Goal: Transaction & Acquisition: Purchase product/service

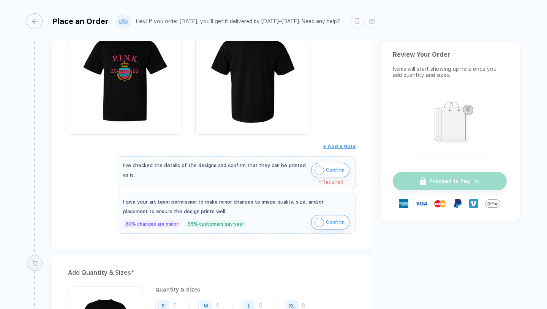
scroll to position [158, 0]
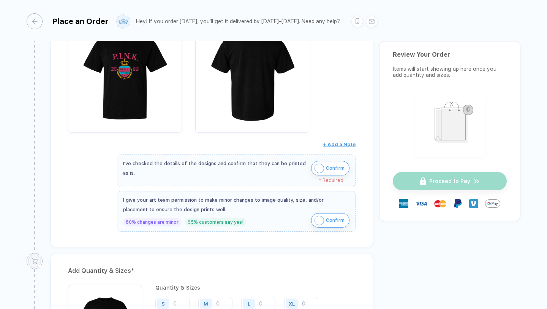
click at [315, 168] on img "button" at bounding box center [319, 167] width 9 height 9
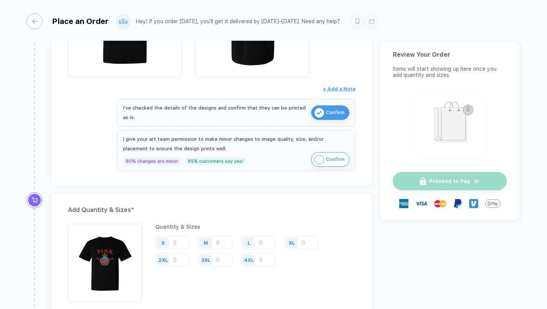
scroll to position [215, 0]
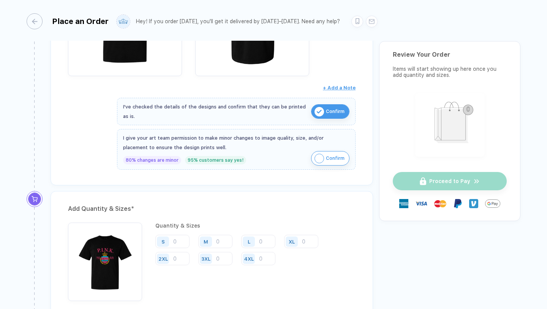
click at [316, 159] on img "button" at bounding box center [319, 157] width 9 height 9
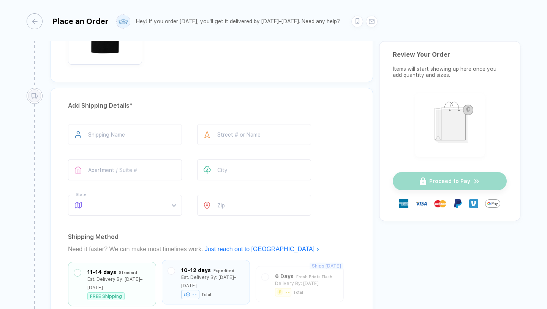
scroll to position [439, 0]
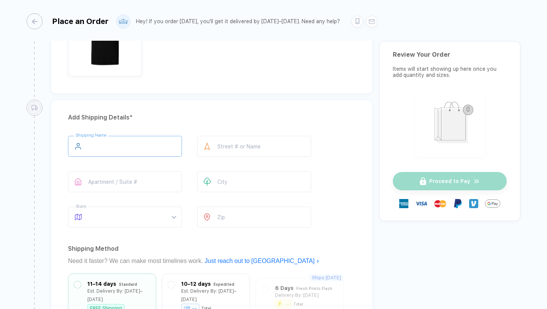
click at [139, 144] on input "text" at bounding box center [125, 146] width 114 height 21
type input "**********"
type input "*********"
type input "**"
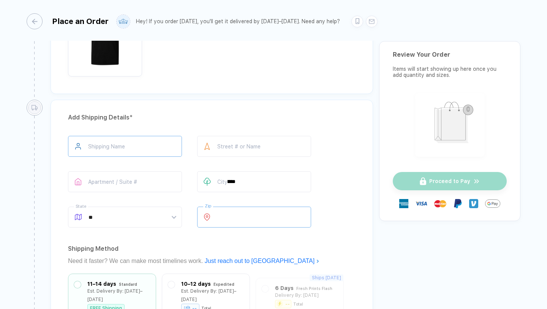
type input "*****"
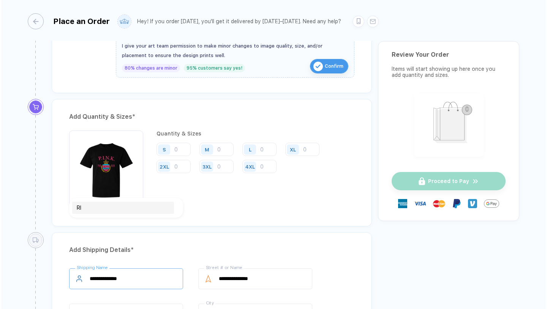
scroll to position [598, 0]
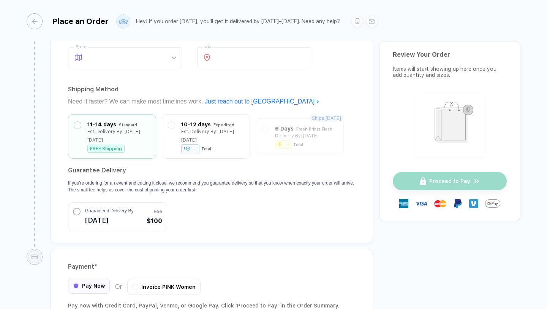
click at [94, 277] on div "Pay Now" at bounding box center [89, 285] width 42 height 16
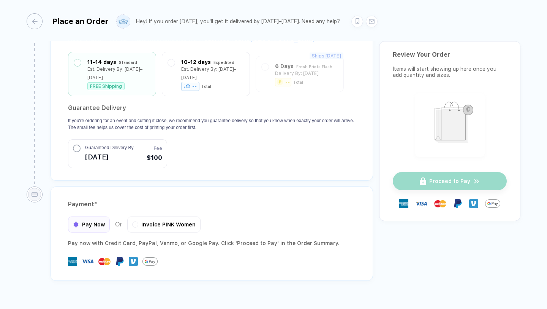
scroll to position [669, 0]
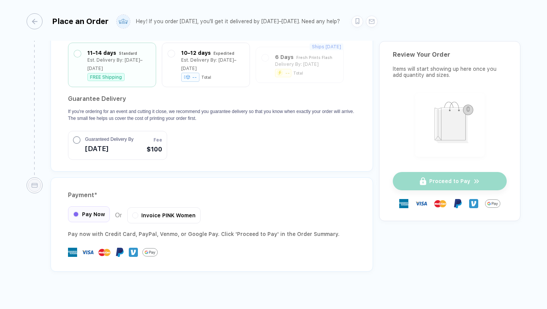
click at [98, 211] on span "Pay Now" at bounding box center [93, 214] width 23 height 6
click at [129, 71] on div "FREE Shipping" at bounding box center [118, 75] width 63 height 8
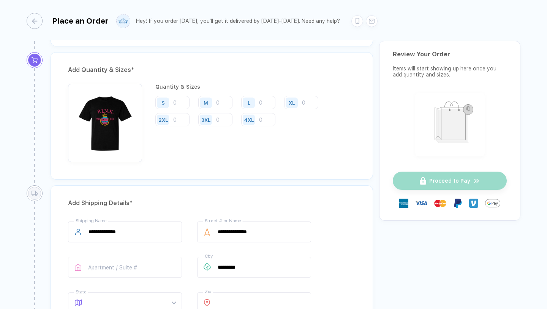
scroll to position [350, 0]
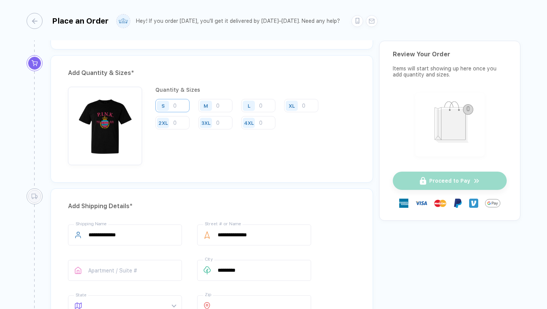
click at [176, 104] on input "number" at bounding box center [172, 105] width 34 height 13
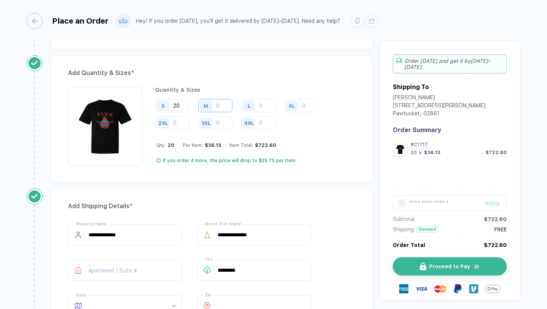
type input "20"
click at [217, 108] on input "number" at bounding box center [215, 105] width 34 height 13
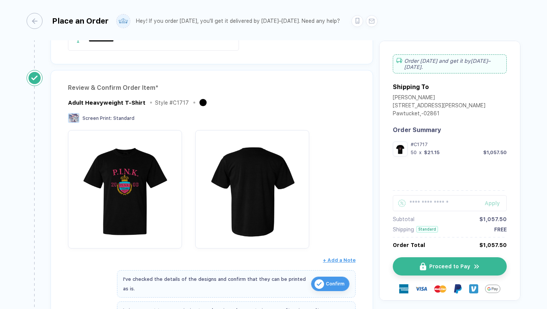
scroll to position [0, 0]
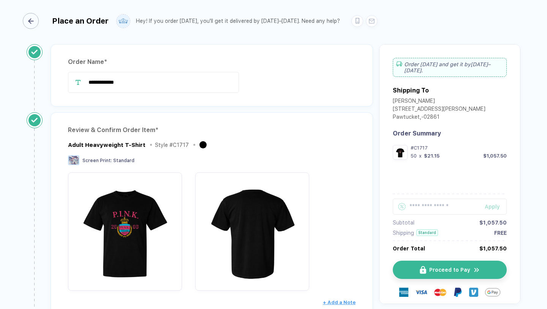
type input "30"
click at [33, 20] on icon "button" at bounding box center [31, 21] width 6 height 6
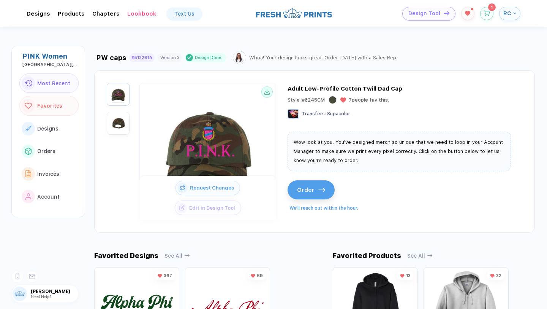
click at [54, 107] on span "Favorites" at bounding box center [49, 106] width 25 height 6
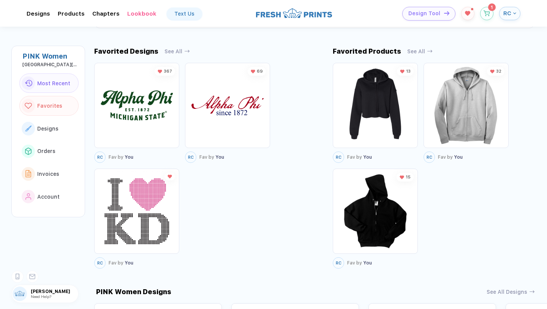
scroll to position [206, 0]
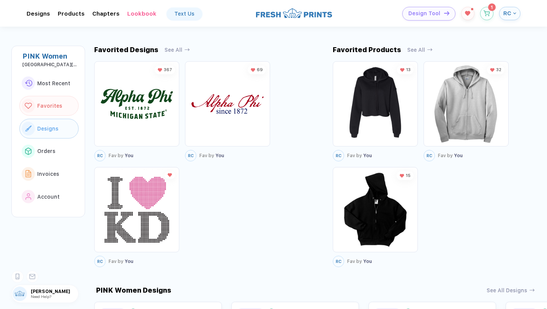
click at [43, 127] on span "Designs" at bounding box center [47, 128] width 21 height 6
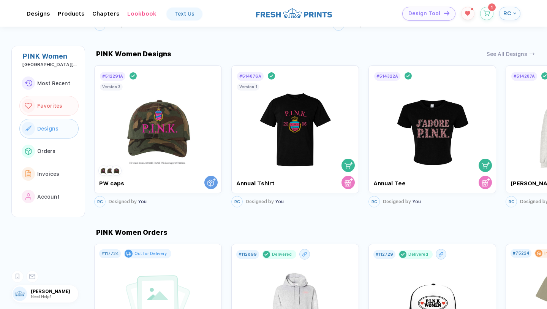
scroll to position [446, 0]
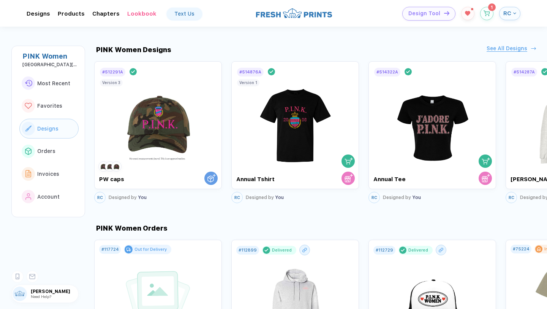
click at [495, 51] on div "See All Designs" at bounding box center [507, 48] width 41 height 6
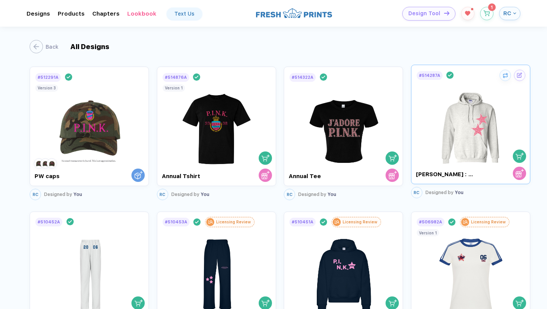
click at [451, 102] on img at bounding box center [470, 124] width 71 height 86
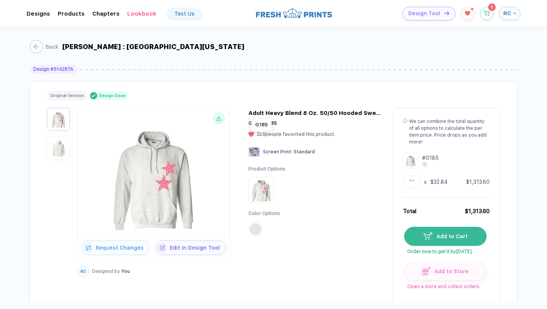
scroll to position [42, 0]
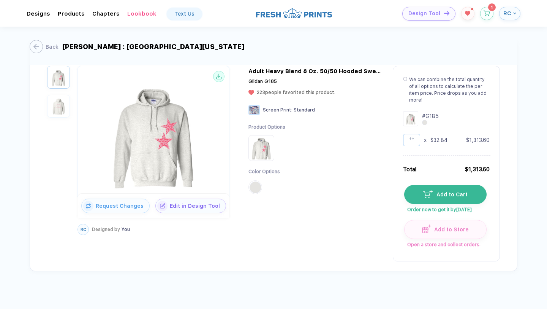
click at [412, 134] on input "**" at bounding box center [411, 140] width 17 height 12
click at [417, 134] on input "**" at bounding box center [411, 140] width 17 height 12
type input "*"
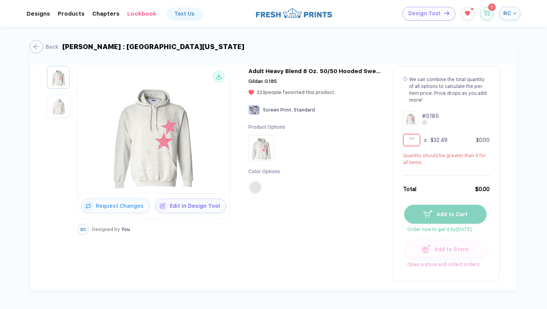
type input "*"
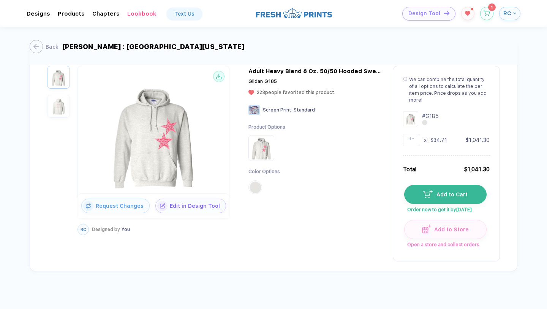
type input "*"
type input "**"
click at [52, 47] on div "Back" at bounding box center [47, 47] width 13 height 6
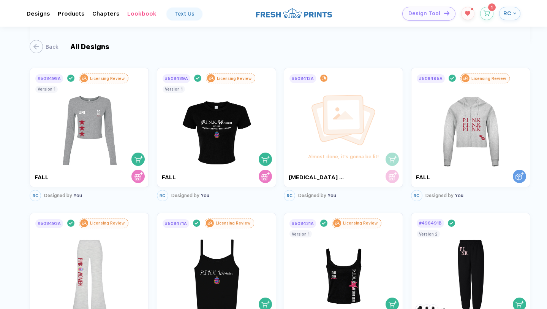
scroll to position [290, 0]
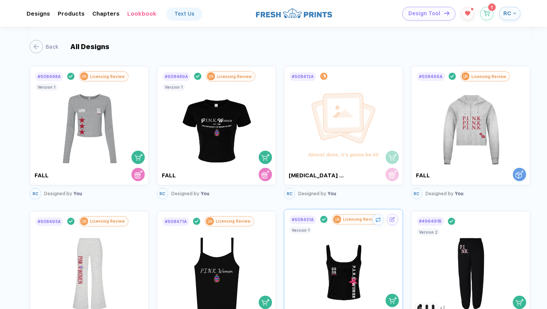
click at [335, 280] on img at bounding box center [343, 268] width 71 height 86
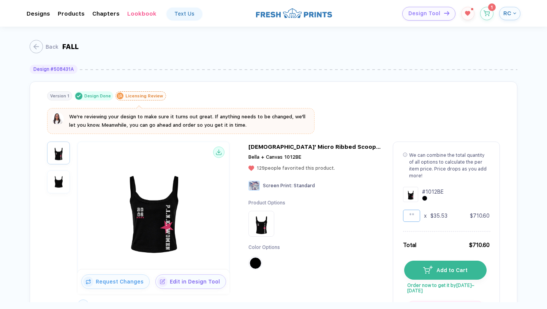
click at [403, 209] on input "**" at bounding box center [411, 215] width 17 height 12
type input "*"
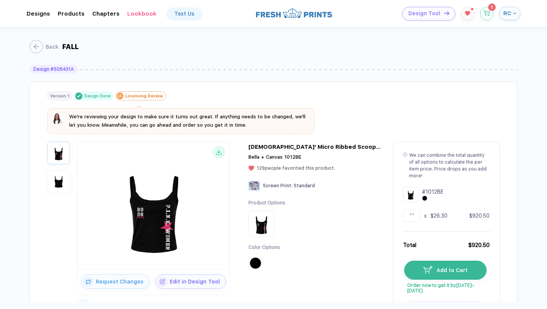
type input "*"
type input "**"
click at [51, 46] on div "Back" at bounding box center [47, 47] width 13 height 6
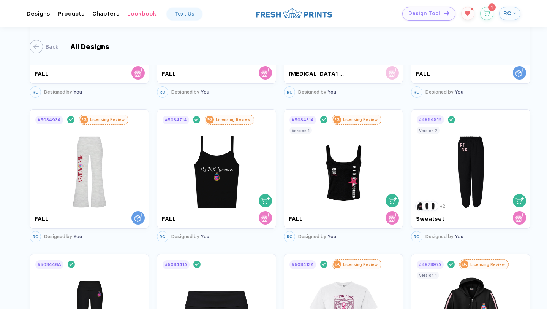
scroll to position [475, 0]
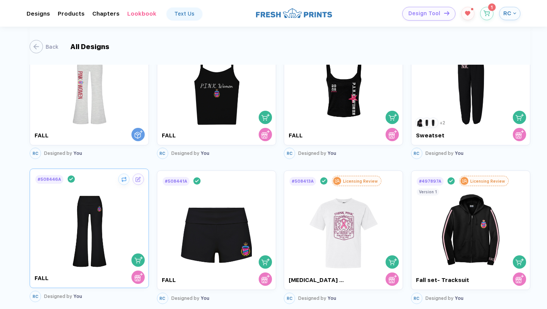
click at [116, 255] on img at bounding box center [89, 227] width 71 height 86
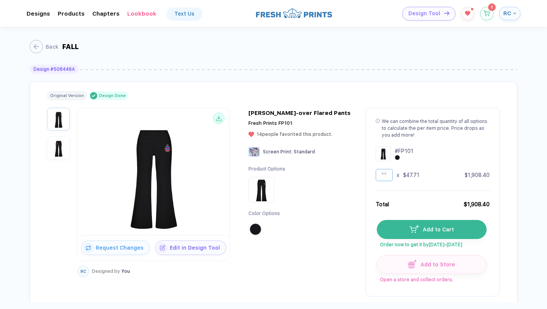
click at [387, 176] on input "**" at bounding box center [384, 175] width 17 height 12
type input "*"
click at [65, 156] on img "button" at bounding box center [58, 147] width 19 height 19
click at [54, 109] on button "button" at bounding box center [58, 119] width 23 height 23
click at [55, 138] on button "button" at bounding box center [58, 147] width 23 height 23
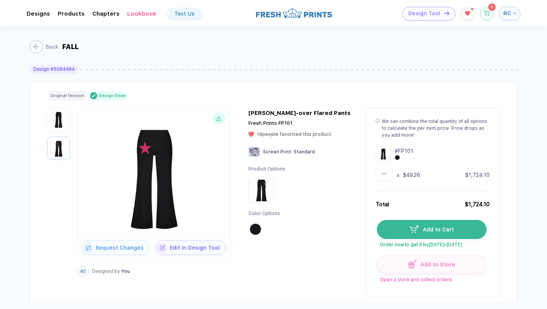
click at [60, 116] on img "button" at bounding box center [58, 118] width 19 height 19
click at [389, 175] on input "**" at bounding box center [384, 175] width 17 height 12
type input "*"
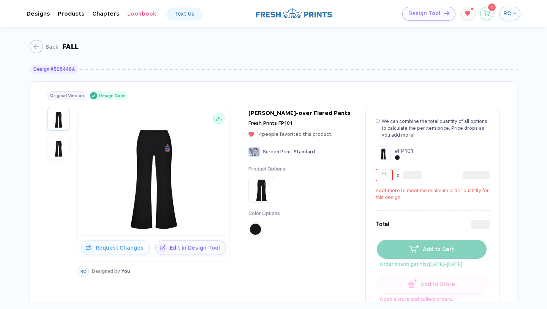
type input "**"
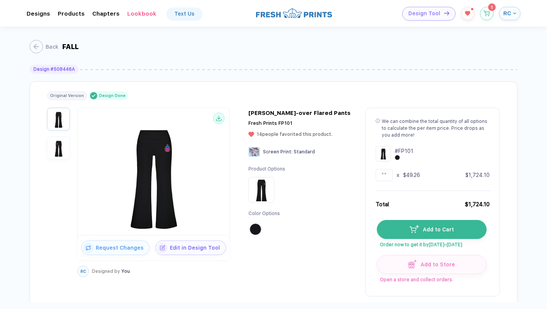
click at [35, 39] on div "Back FALL" at bounding box center [274, 46] width 488 height 38
click at [35, 47] on line "button" at bounding box center [32, 47] width 5 height 0
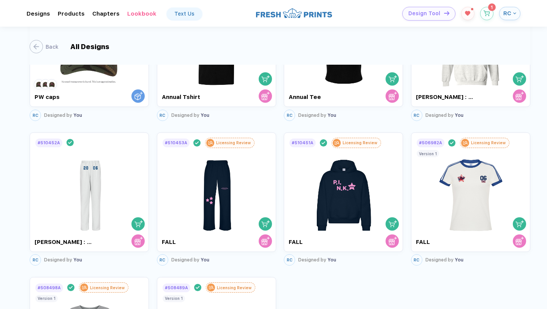
scroll to position [82, 0]
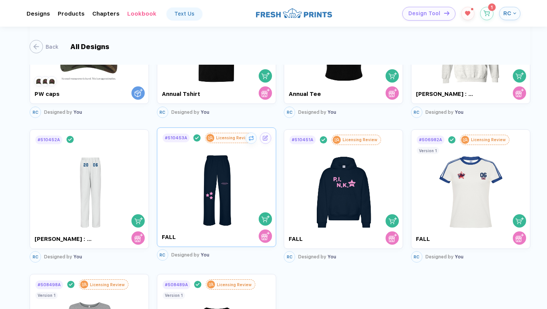
click at [195, 207] on img at bounding box center [216, 186] width 71 height 86
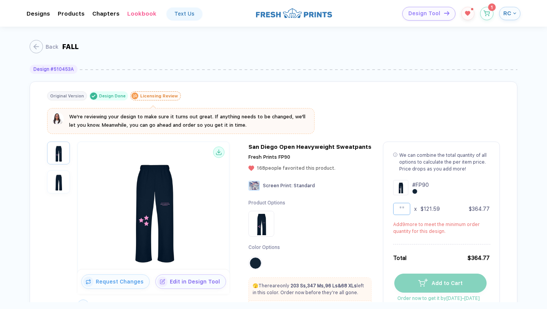
click at [399, 209] on input "*" at bounding box center [401, 209] width 17 height 12
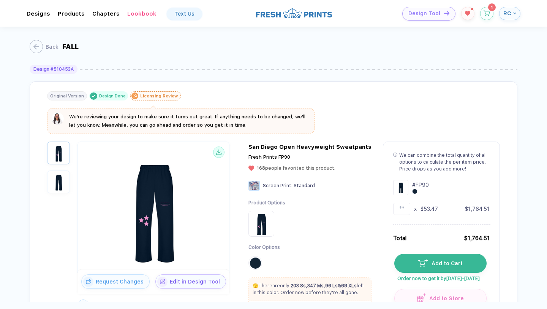
type input "**"
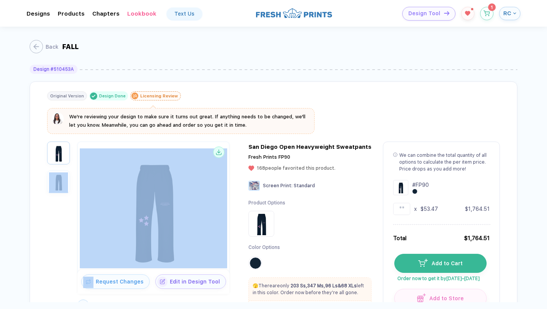
click at [62, 180] on img "button" at bounding box center [58, 181] width 19 height 19
click at [41, 45] on div "Back" at bounding box center [47, 47] width 13 height 6
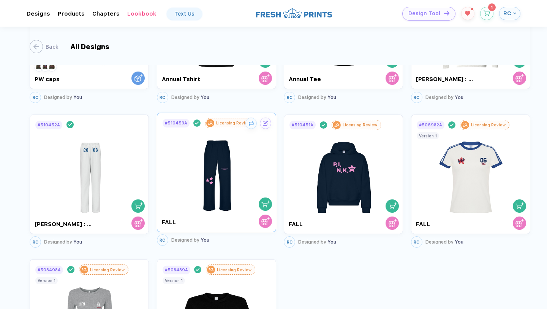
scroll to position [103, 0]
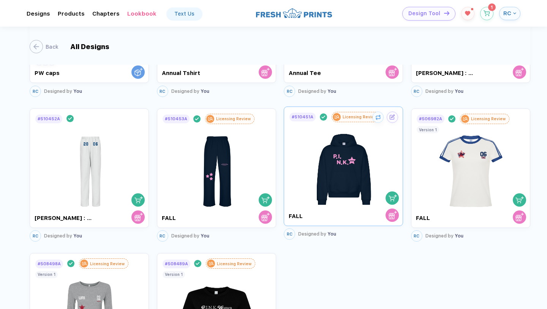
click at [342, 160] on img at bounding box center [343, 165] width 71 height 86
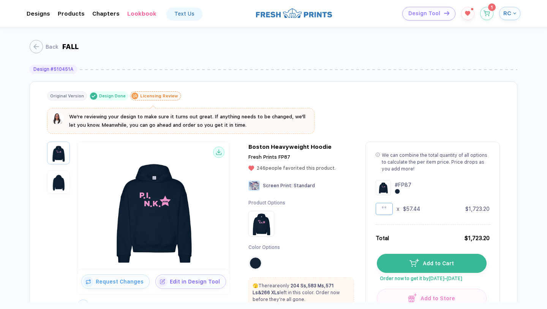
click at [387, 207] on input "**" at bounding box center [384, 209] width 17 height 12
type input "**"
click at [59, 174] on img "button" at bounding box center [58, 181] width 19 height 19
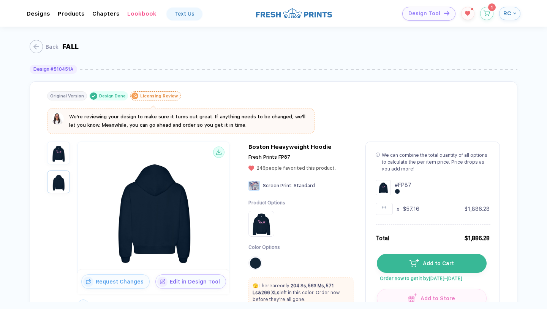
click at [60, 155] on img "button" at bounding box center [58, 152] width 19 height 19
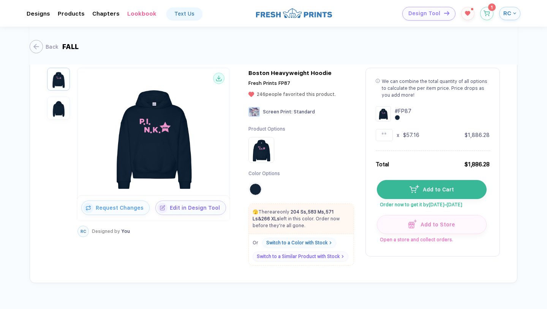
scroll to position [76, 0]
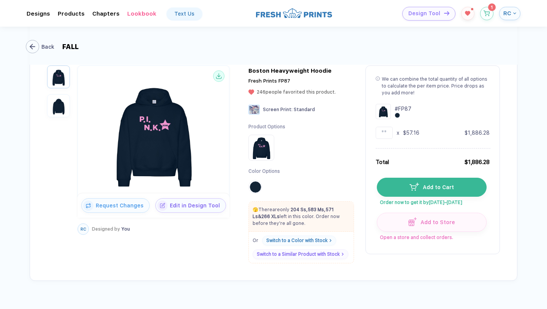
click at [49, 46] on div "Back" at bounding box center [47, 47] width 13 height 6
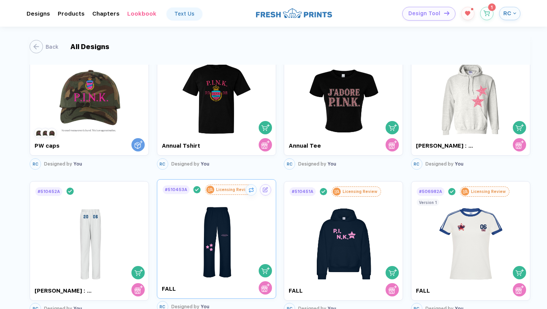
scroll to position [33, 0]
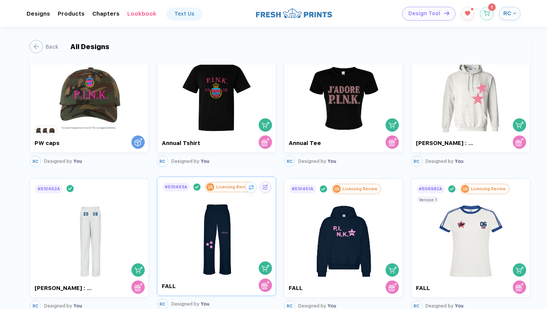
click at [256, 213] on div at bounding box center [216, 235] width 109 height 86
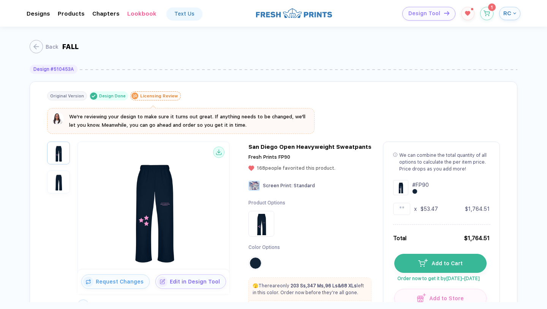
click at [49, 54] on div "Back FALL" at bounding box center [274, 46] width 488 height 38
click at [49, 47] on div "Back" at bounding box center [47, 47] width 13 height 6
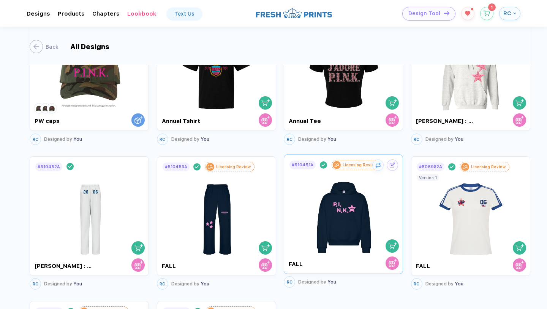
scroll to position [65, 0]
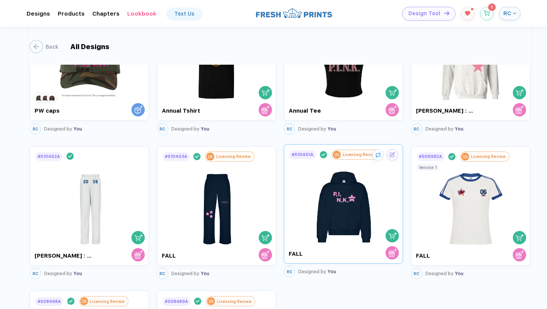
click at [335, 244] on img at bounding box center [343, 203] width 71 height 86
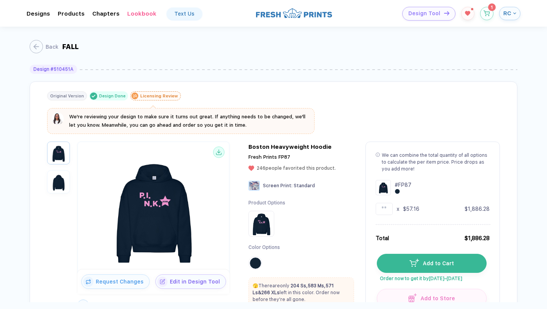
scroll to position [23, 0]
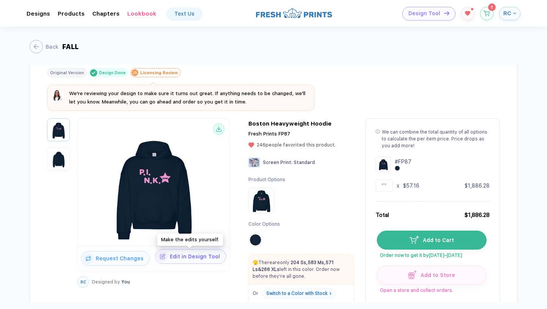
click at [193, 259] on button "Edit in Design Tool" at bounding box center [190, 256] width 71 height 14
